Goal: Information Seeking & Learning: Learn about a topic

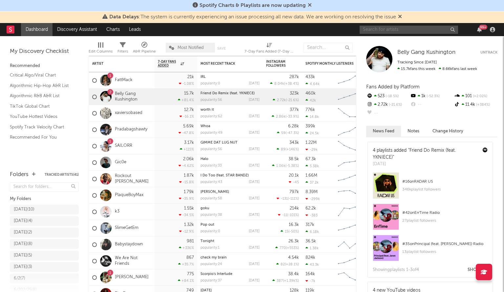
click at [373, 28] on input "text" at bounding box center [409, 30] width 98 height 8
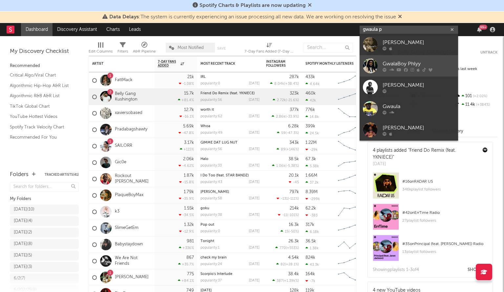
type input "gwaula p"
click at [406, 63] on div "GwalaBoy Phlyy" at bounding box center [419, 64] width 72 height 8
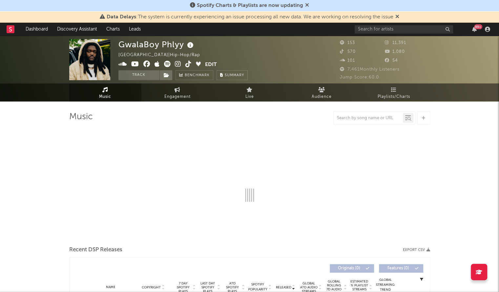
select select "1w"
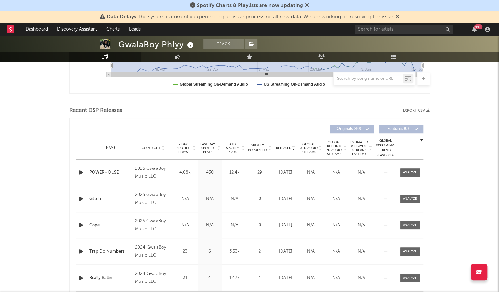
scroll to position [191, 0]
click at [368, 28] on input "text" at bounding box center [404, 29] width 98 height 8
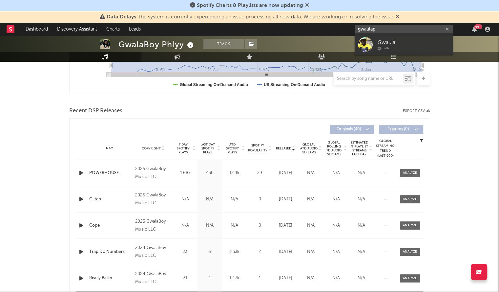
drag, startPoint x: 379, startPoint y: 28, endPoint x: 349, endPoint y: 29, distance: 29.9
click at [349, 29] on nav "Dashboard Discovery Assistant Charts Leads gwaulap 99 +" at bounding box center [249, 29] width 499 height 13
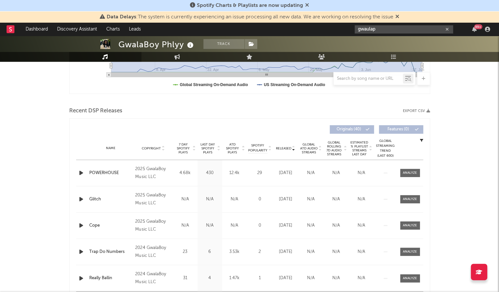
paste input "Gwaula P"
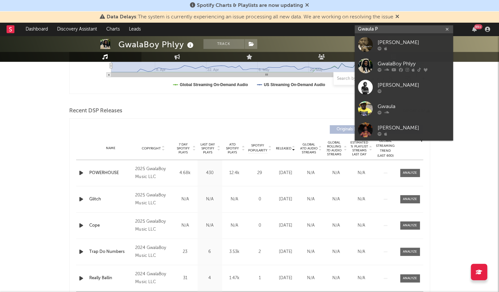
drag, startPoint x: 378, startPoint y: 30, endPoint x: 279, endPoint y: 22, distance: 99.7
click at [279, 22] on div "Spotify Charts & Playlists are now updating Data Delays : The system is current…" at bounding box center [249, 261] width 499 height 833
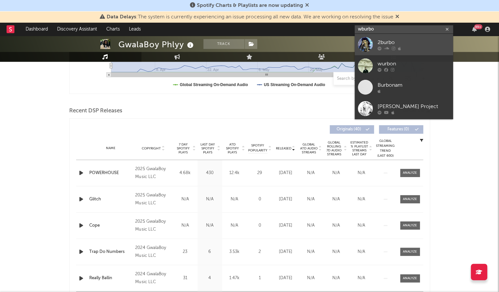
type input "wburbo"
click at [365, 47] on div at bounding box center [365, 44] width 15 height 15
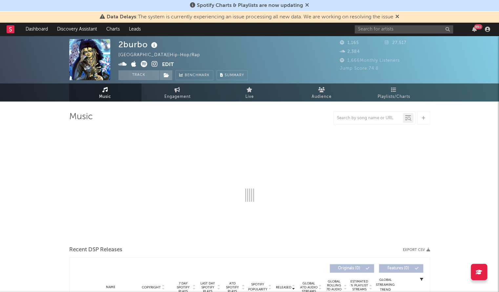
select select "1w"
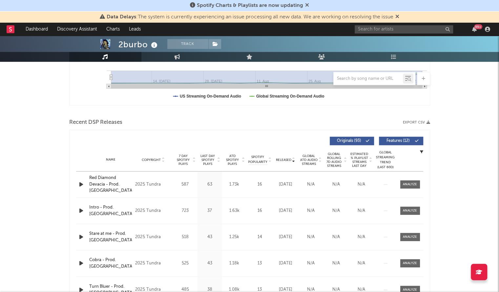
scroll to position [198, 0]
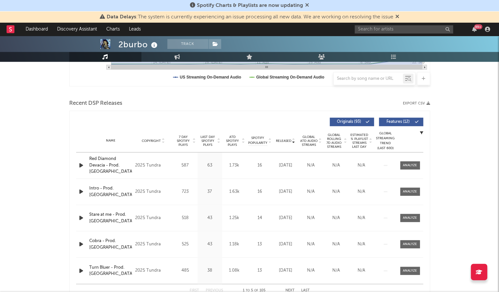
click at [281, 140] on span "Released" at bounding box center [283, 141] width 15 height 4
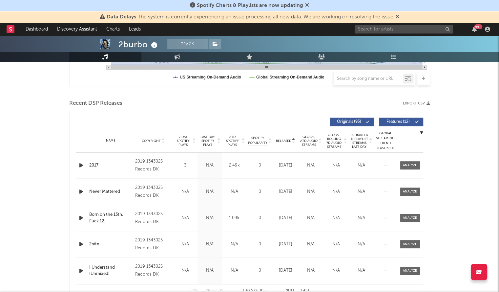
click at [281, 140] on span "Released" at bounding box center [283, 141] width 15 height 4
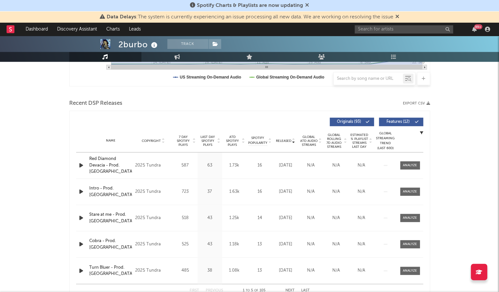
click at [82, 163] on icon "button" at bounding box center [81, 165] width 7 height 8
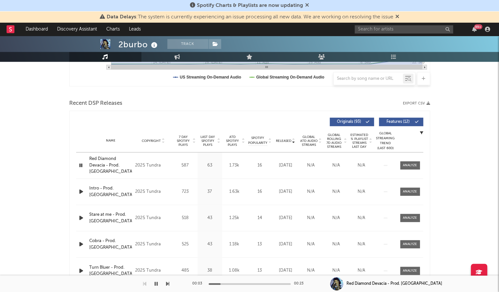
click at [80, 192] on icon "button" at bounding box center [81, 191] width 7 height 8
click at [157, 286] on button "button" at bounding box center [156, 283] width 7 height 16
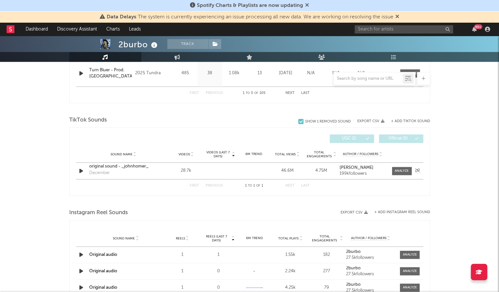
click at [120, 165] on div "original sound - _johnhomer_" at bounding box center [123, 166] width 69 height 7
click at [346, 165] on strong "[PERSON_NAME]" at bounding box center [357, 167] width 34 height 4
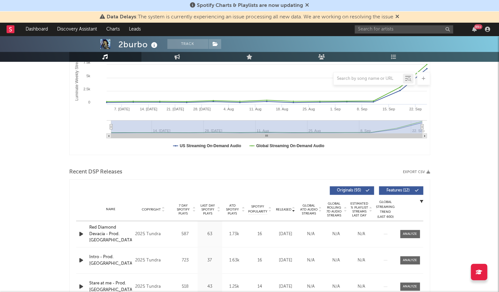
scroll to position [0, 0]
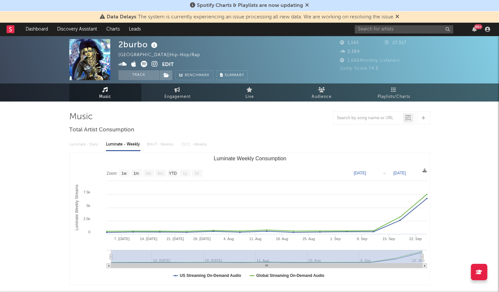
click at [142, 64] on icon at bounding box center [144, 64] width 7 height 7
